Goal: Transaction & Acquisition: Purchase product/service

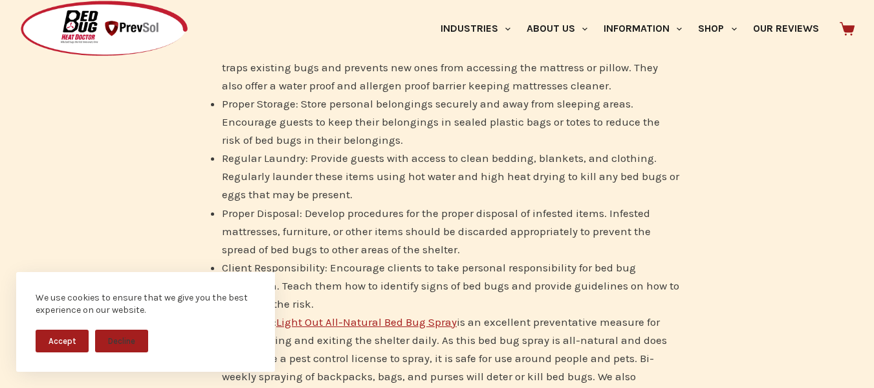
scroll to position [2136, 0]
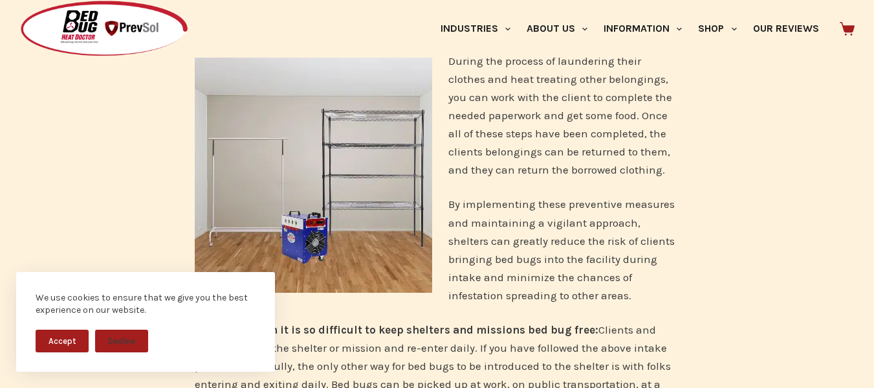
click at [727, 160] on div "Why do Homeless Shelters and Rescue Missions have bed bugs? Homeless shelters, …" at bounding box center [437, 91] width 874 height 3832
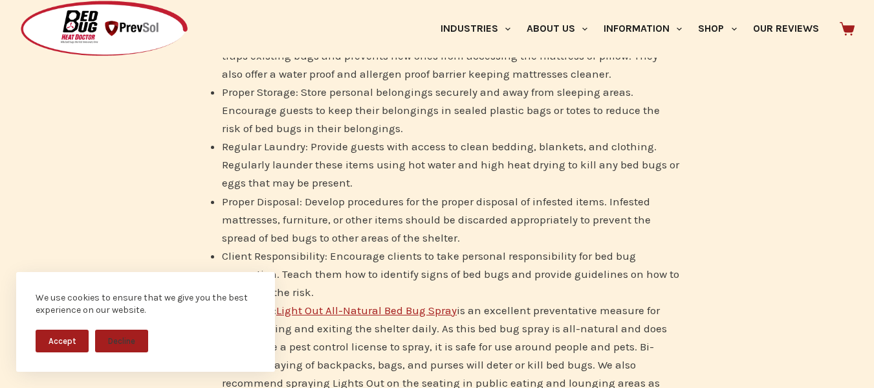
scroll to position [2847, 0]
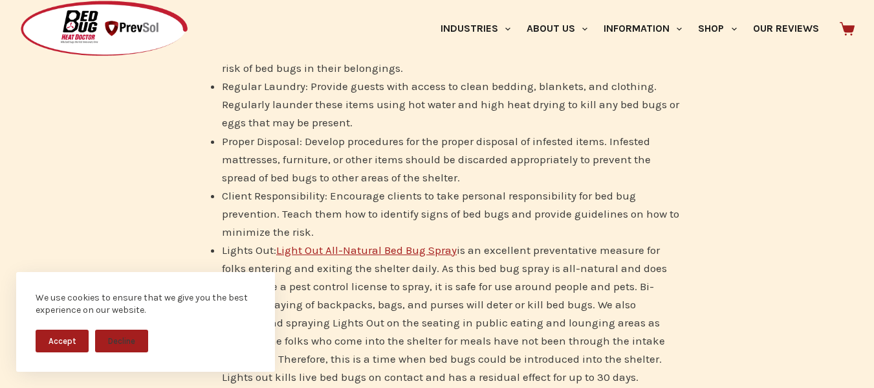
click at [370, 243] on link "Light Out All-Natural Bed Bug Spray" at bounding box center [366, 249] width 181 height 13
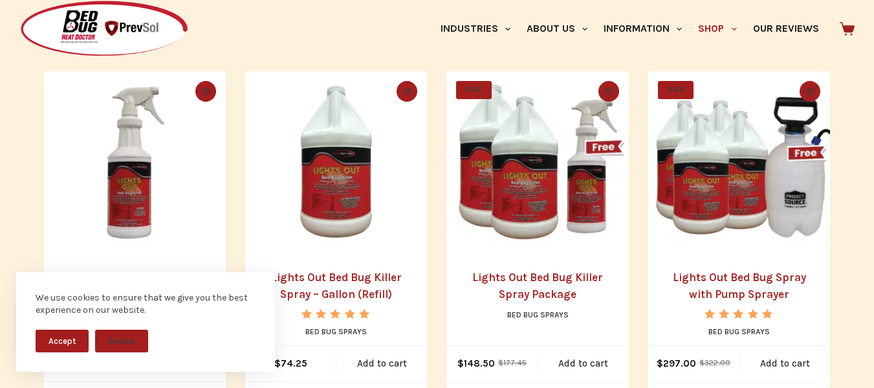
scroll to position [259, 0]
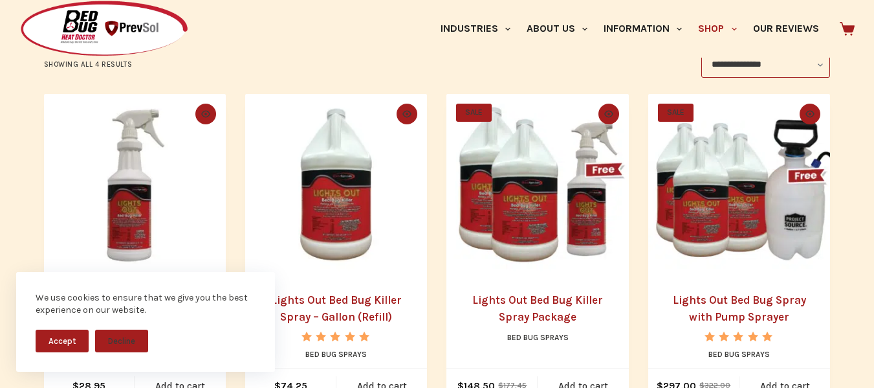
click at [852, 330] on main "**********" at bounding box center [437, 157] width 874 height 612
